Goal: Contribute content

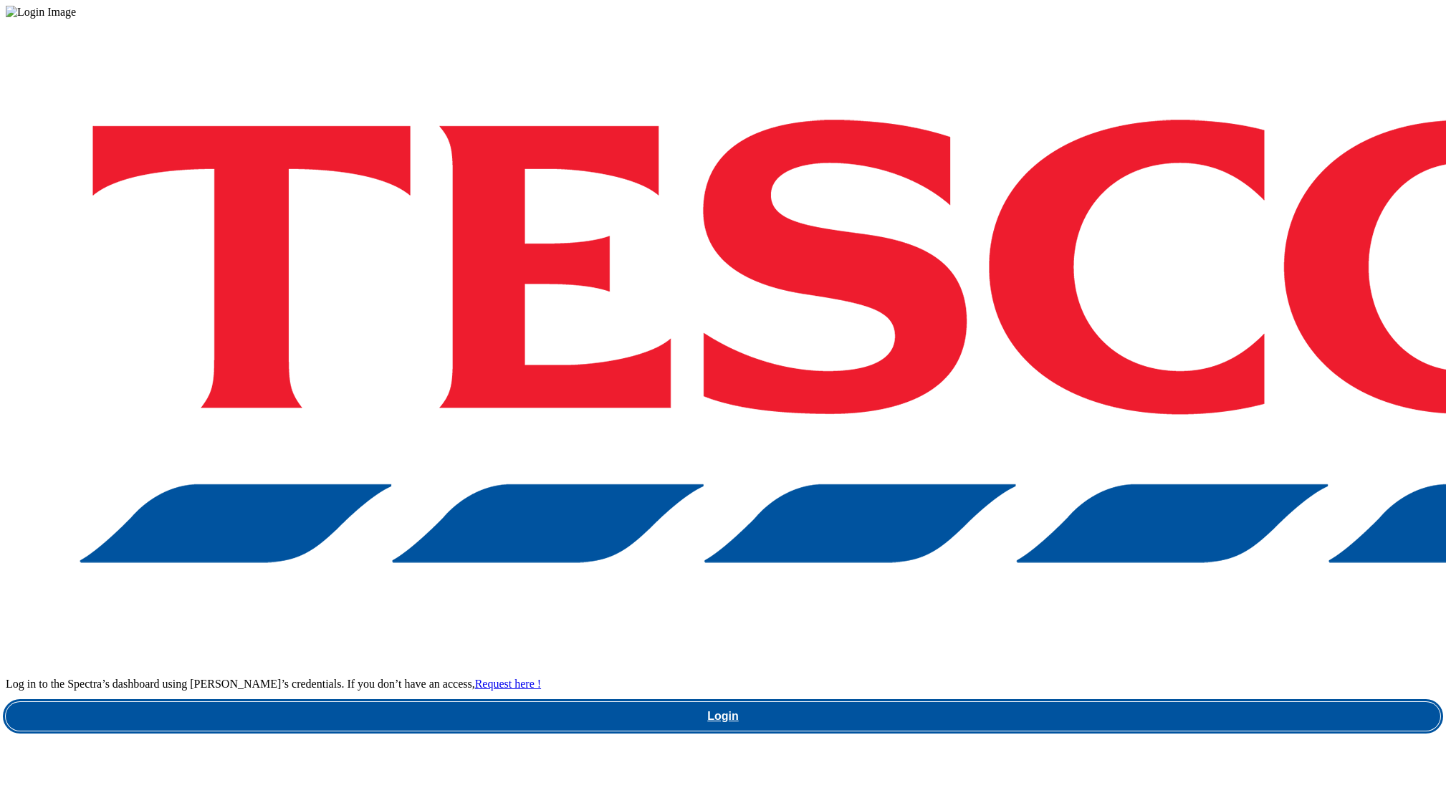
click at [1096, 702] on link "Login" at bounding box center [723, 716] width 1435 height 29
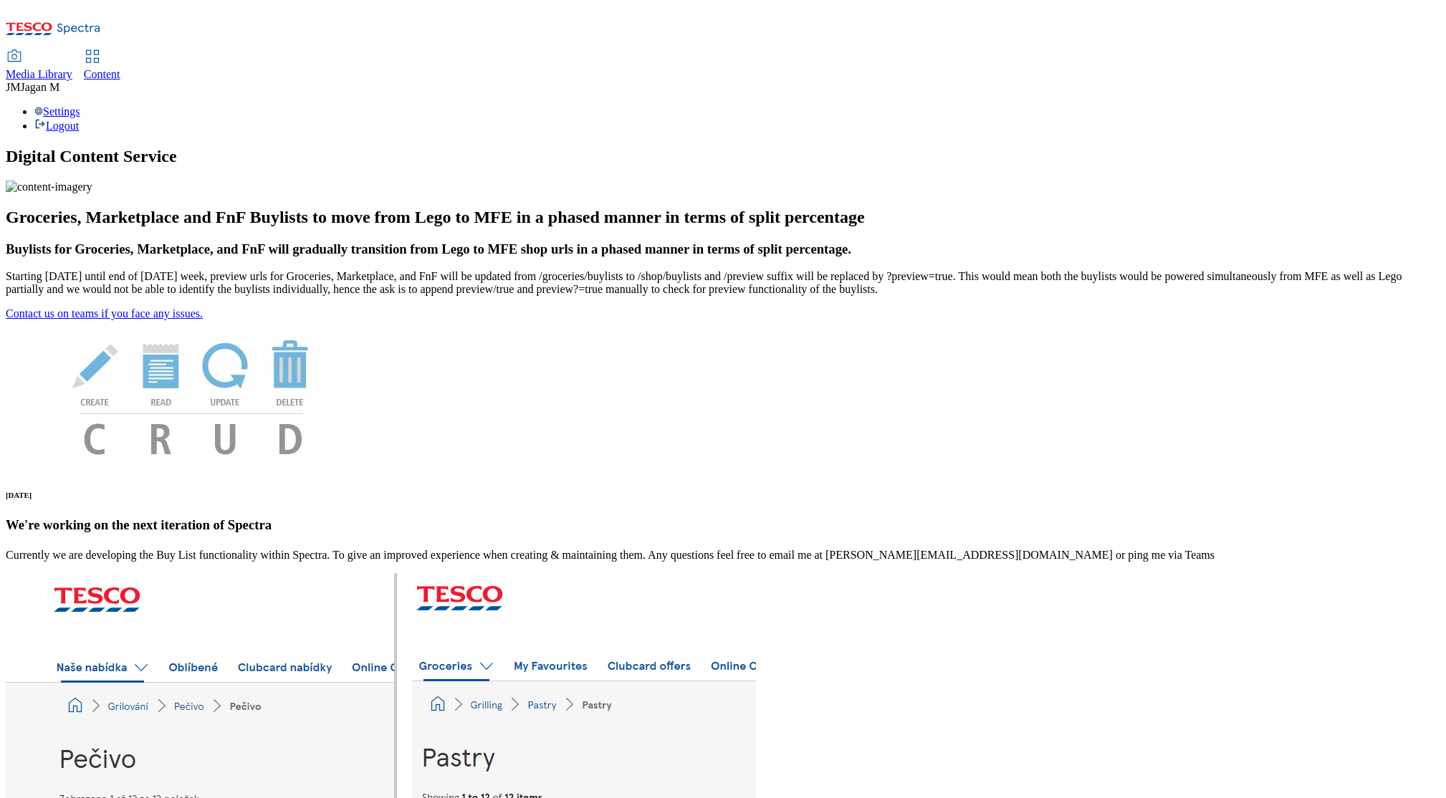
click at [72, 68] on span "Media Library" at bounding box center [39, 74] width 67 height 12
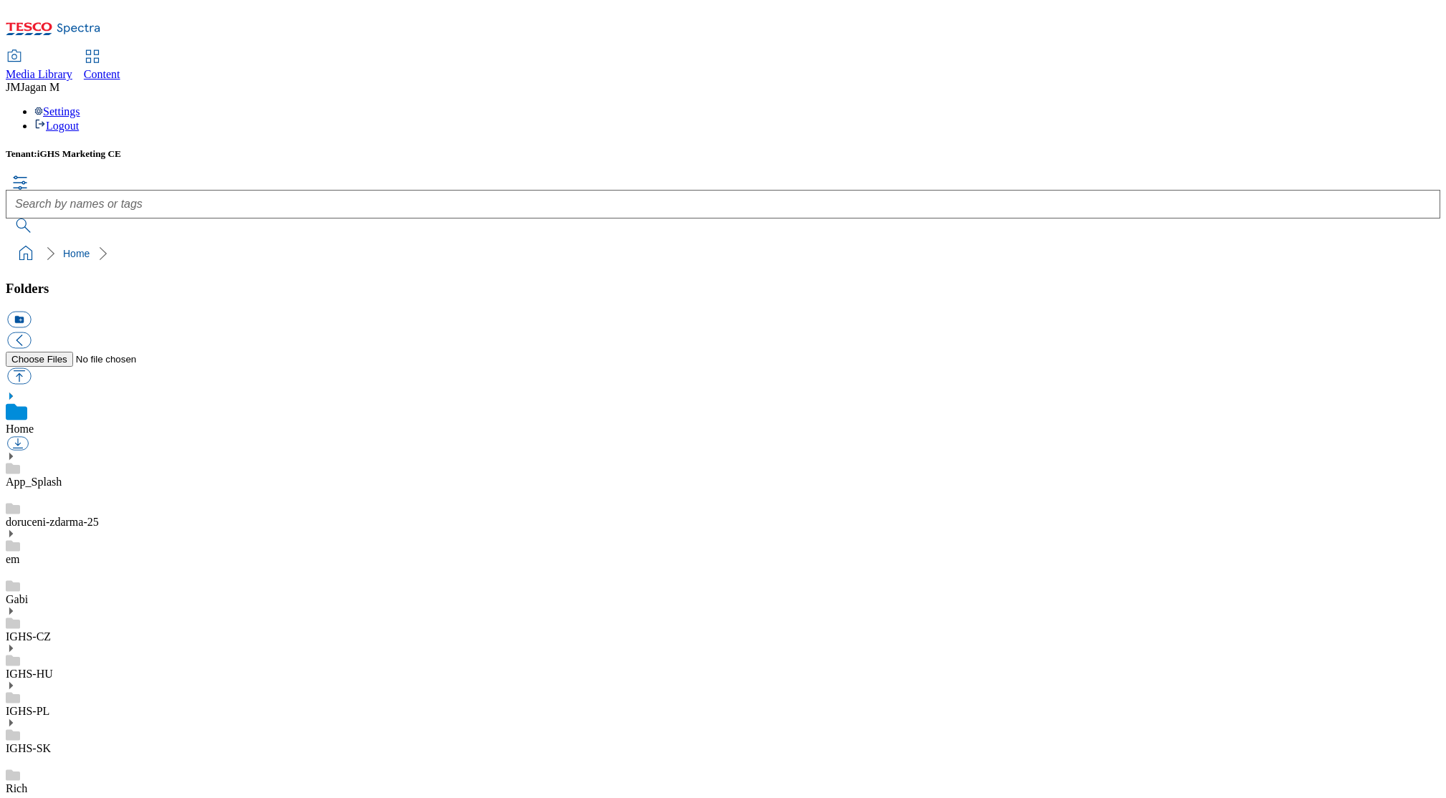
click at [13, 719] on use at bounding box center [11, 722] width 4 height 7
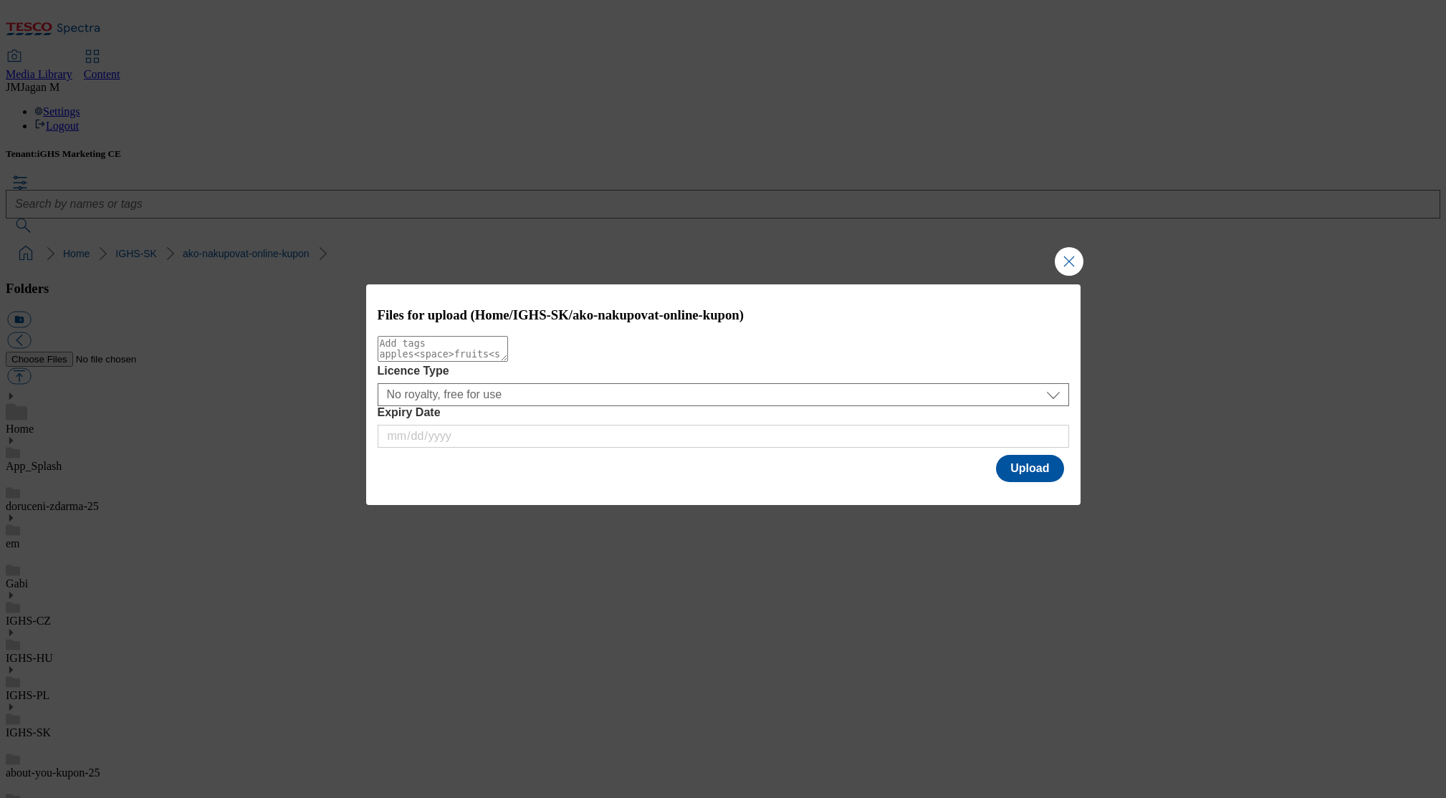
click at [485, 362] on textarea "Modal" at bounding box center [443, 349] width 130 height 26
type textarea "01"
click at [1035, 466] on button "Upload" at bounding box center [1029, 468] width 67 height 27
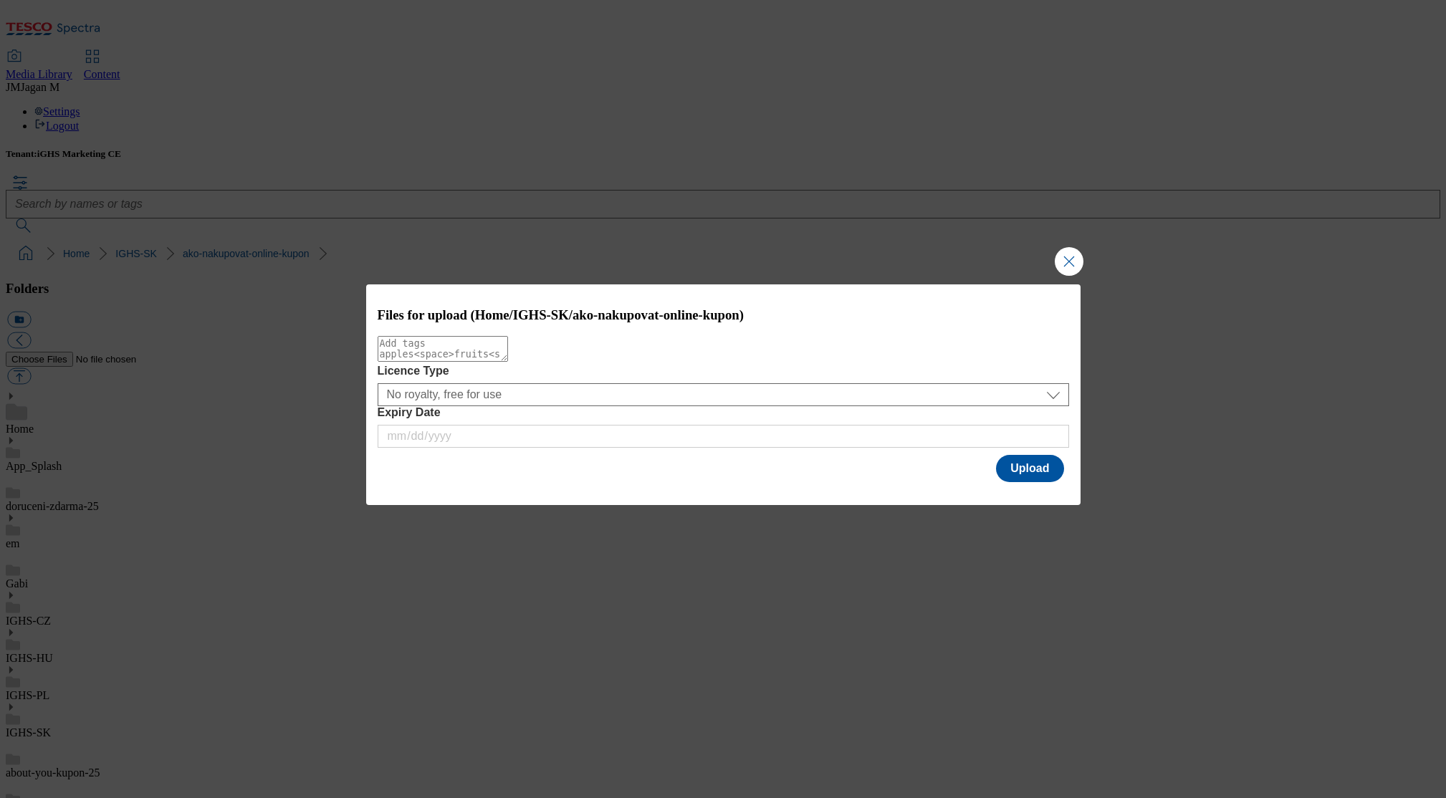
click at [508, 362] on textarea "Modal" at bounding box center [443, 349] width 130 height 26
type textarea "02"
click at [1028, 476] on button "Upload" at bounding box center [1029, 468] width 67 height 27
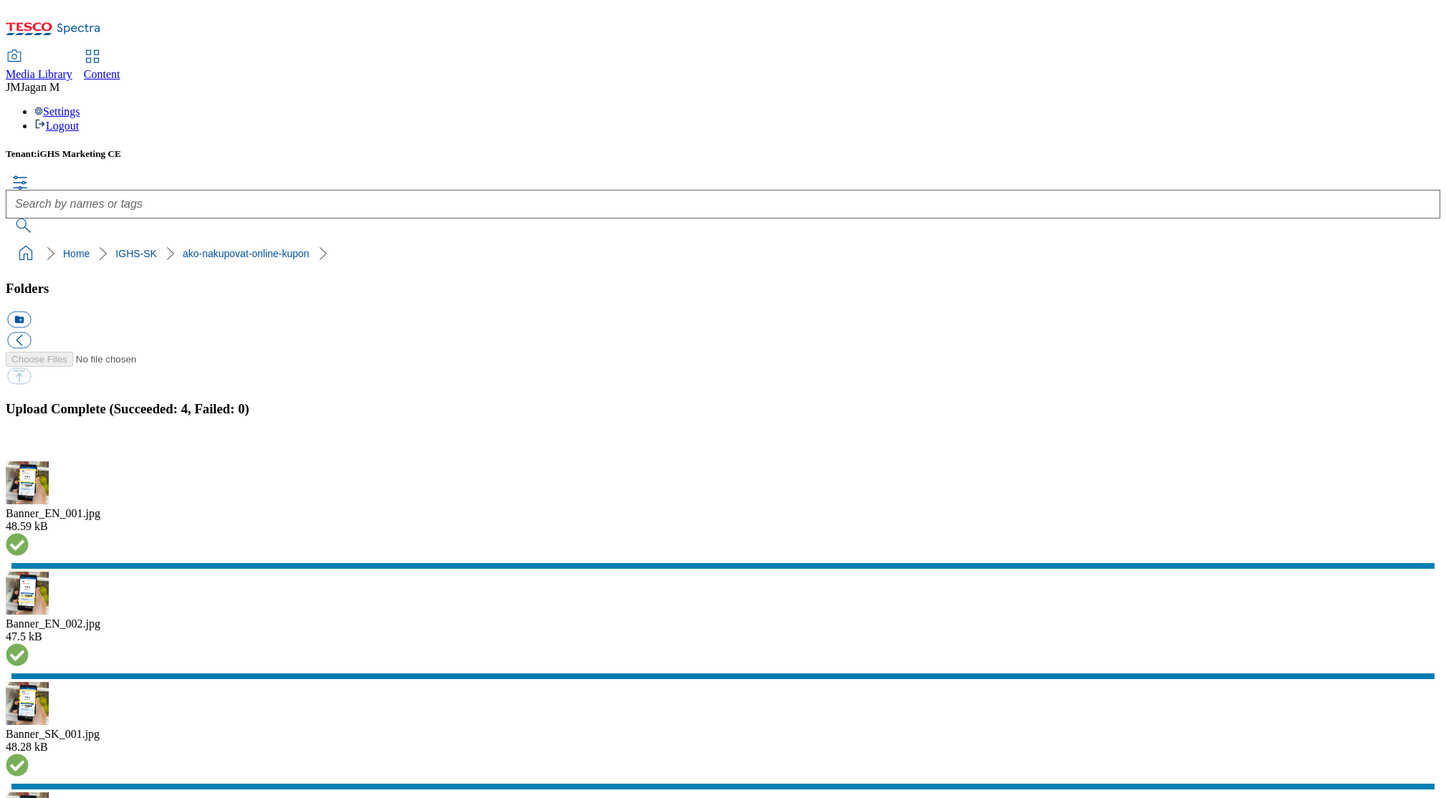
click at [29, 461] on button "button" at bounding box center [17, 454] width 21 height 14
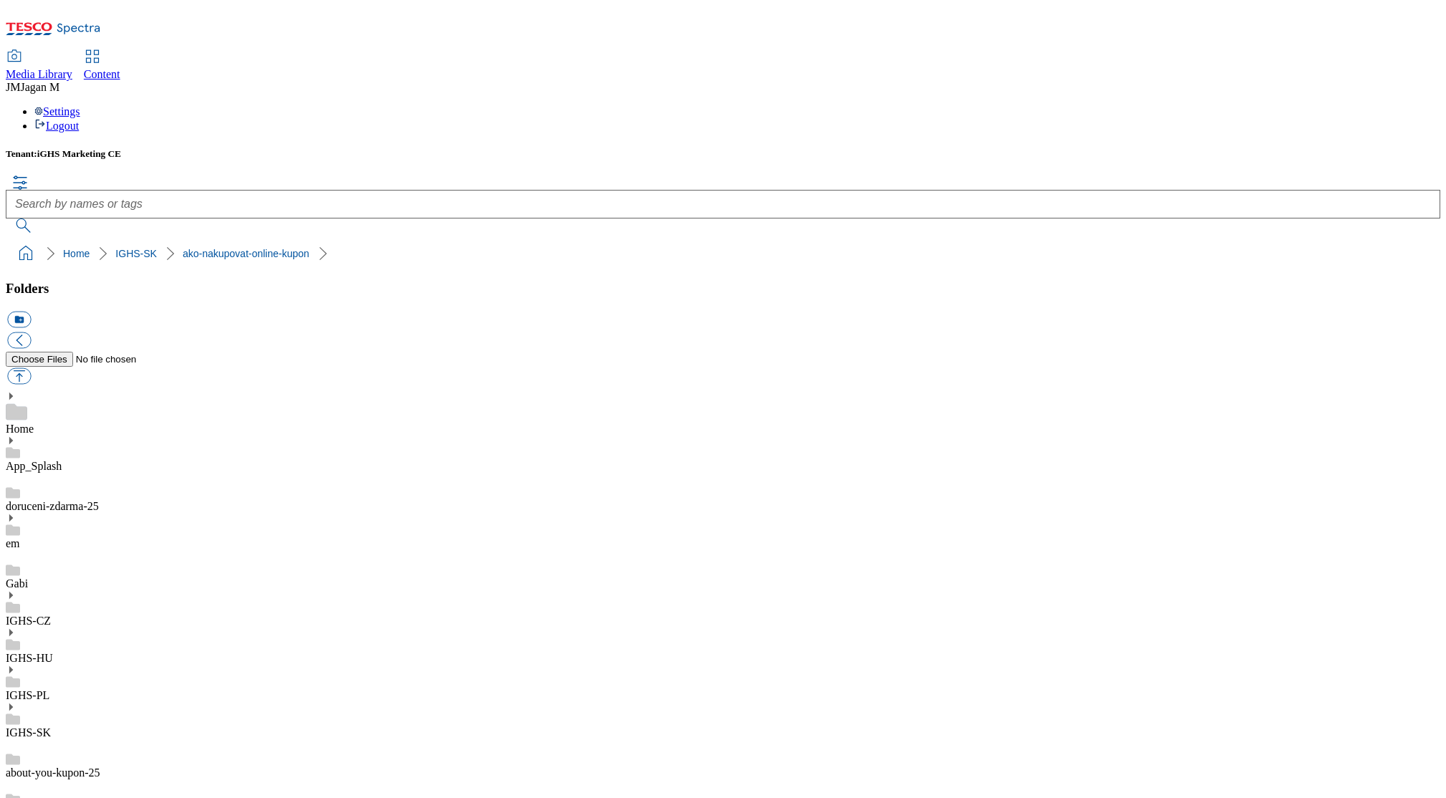
click at [106, 798] on link "ako-nakupovat-online" at bounding box center [56, 813] width 100 height 12
